Goal: Task Accomplishment & Management: Manage account settings

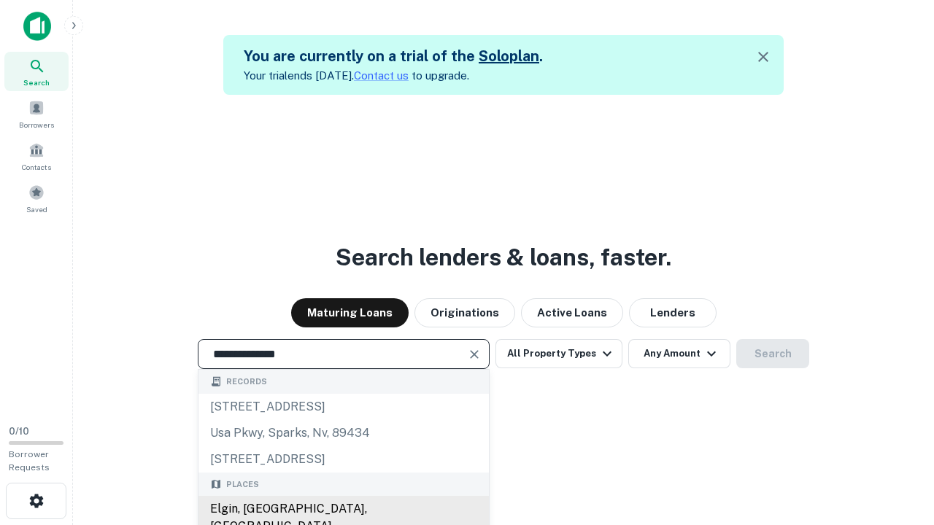
click at [343, 509] on div "Elgin, [GEOGRAPHIC_DATA], [GEOGRAPHIC_DATA]" at bounding box center [343, 518] width 290 height 44
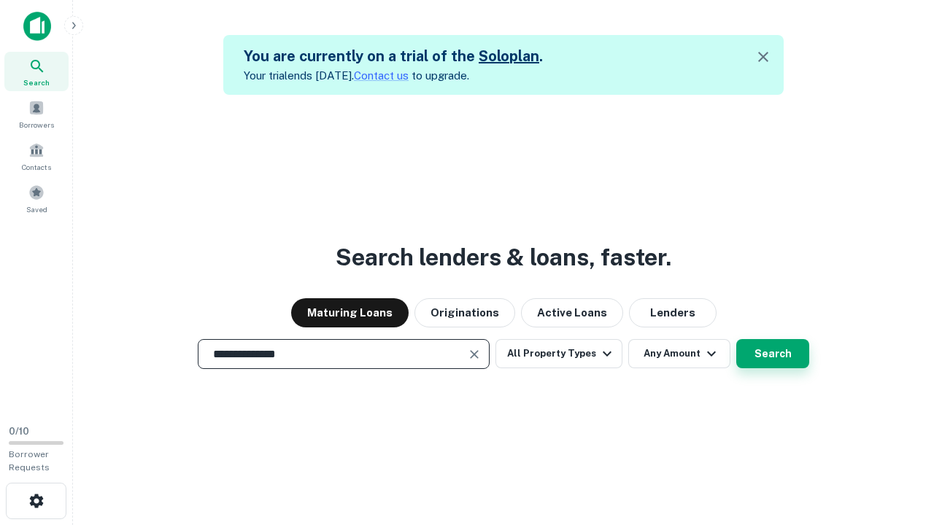
type input "**********"
click at [736, 339] on button "Search" at bounding box center [772, 353] width 73 height 29
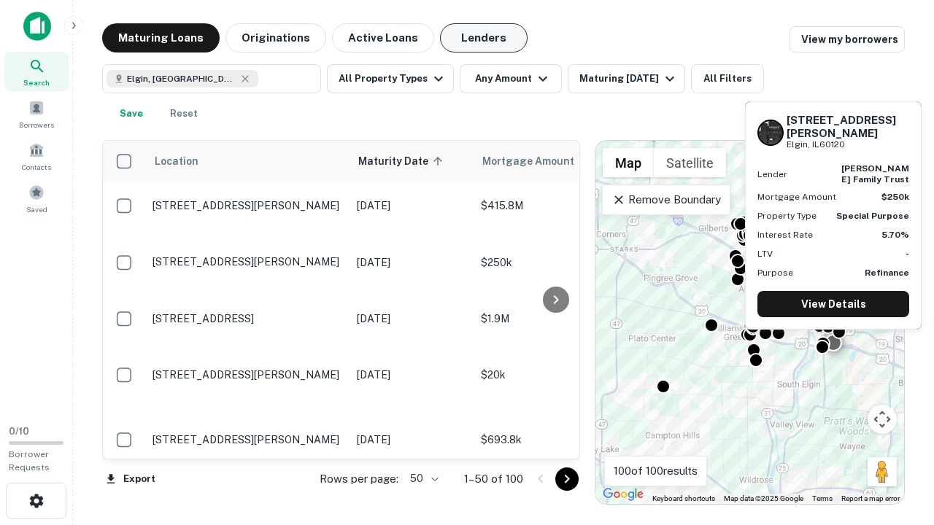
click at [484, 38] on button "Lenders" at bounding box center [484, 37] width 88 height 29
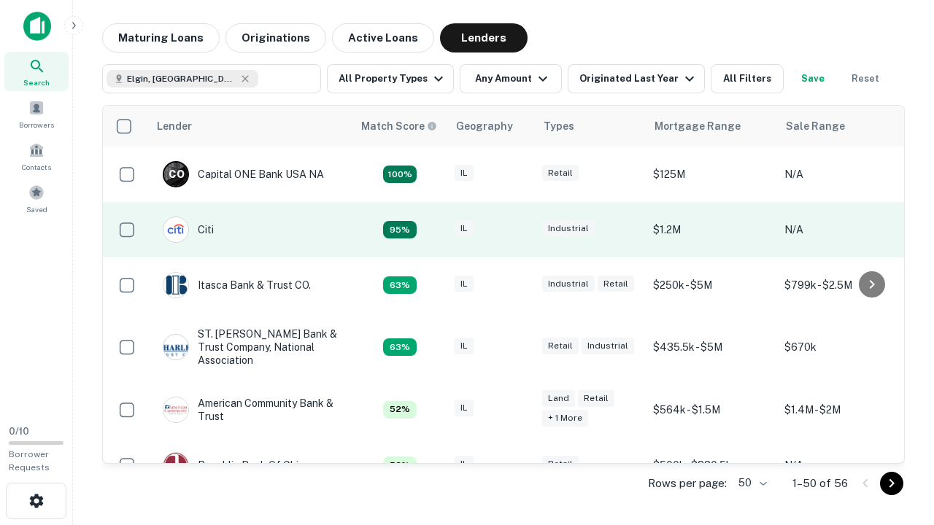
click at [518, 230] on div "IL" at bounding box center [490, 230] width 73 height 20
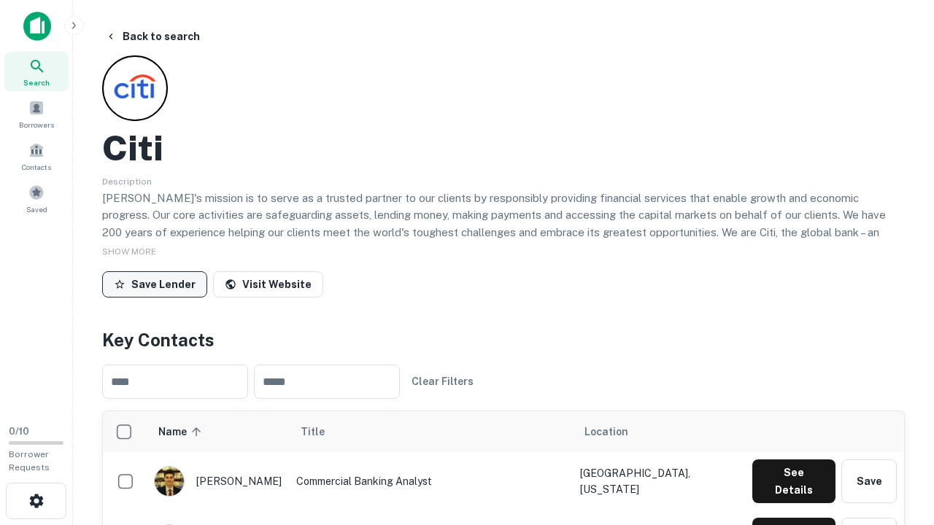
click at [155, 284] on button "Save Lender" at bounding box center [154, 284] width 105 height 26
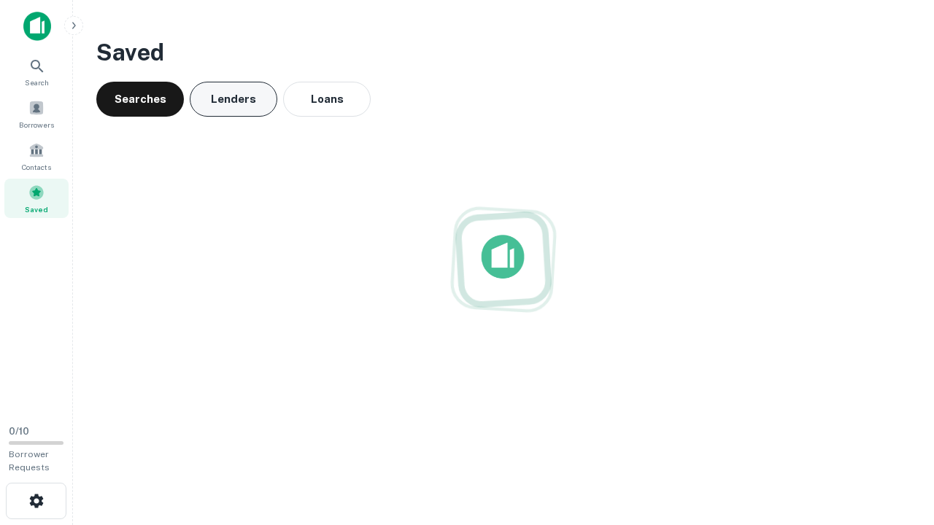
click at [233, 99] on button "Lenders" at bounding box center [234, 99] width 88 height 35
